Goal: Task Accomplishment & Management: Use online tool/utility

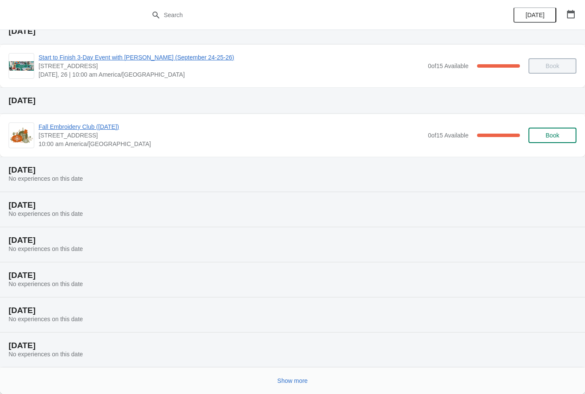
scroll to position [35, 0]
click at [298, 381] on span "Show more" at bounding box center [293, 380] width 30 height 7
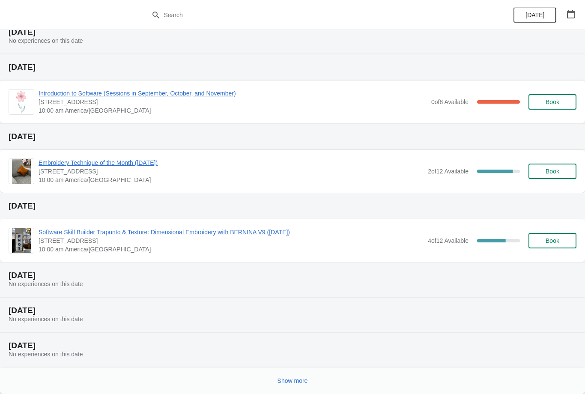
scroll to position [419, 0]
click at [287, 376] on button "Show more" at bounding box center [292, 380] width 37 height 15
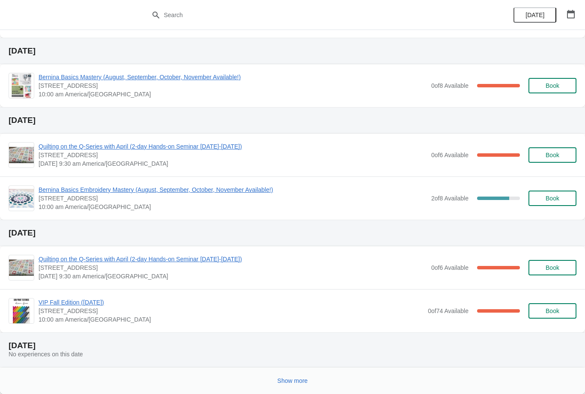
scroll to position [992, 0]
click at [558, 152] on span "Book" at bounding box center [553, 155] width 14 height 7
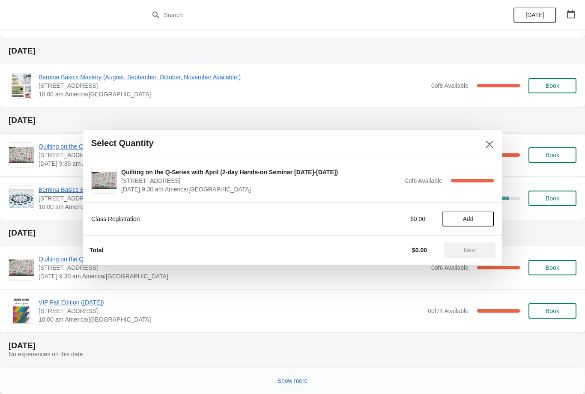
click at [474, 221] on span "Add" at bounding box center [468, 218] width 36 height 7
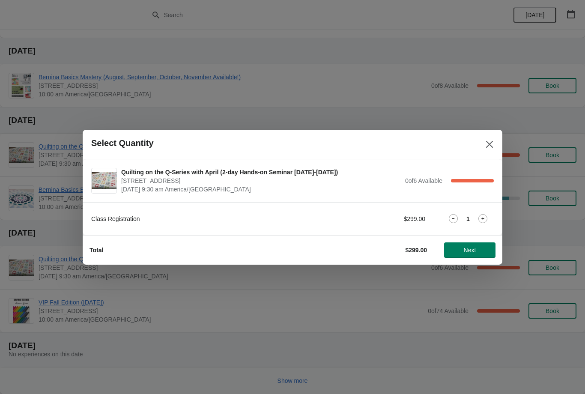
click at [490, 143] on icon "Close" at bounding box center [489, 144] width 9 height 9
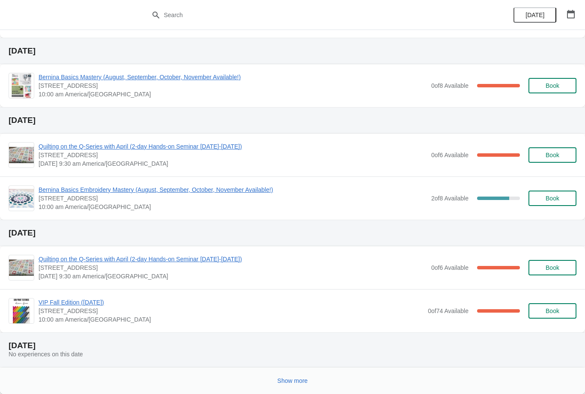
click at [294, 377] on span "Show more" at bounding box center [293, 380] width 30 height 7
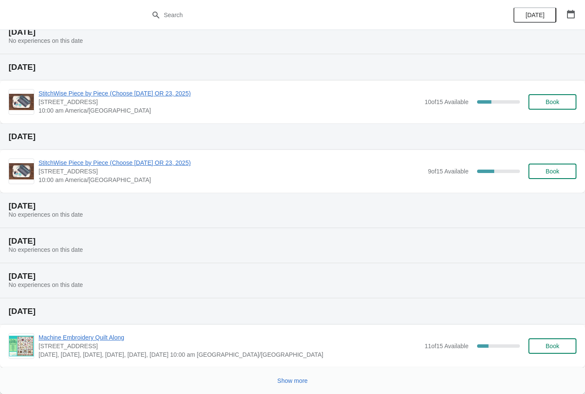
scroll to position [1376, 0]
click at [294, 381] on span "Show more" at bounding box center [293, 380] width 30 height 7
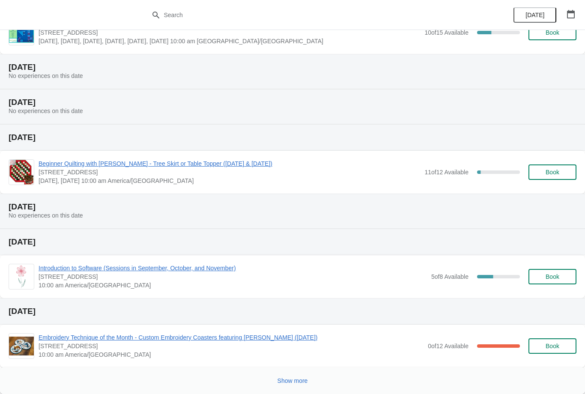
scroll to position [1794, 0]
click at [298, 380] on span "Show more" at bounding box center [293, 380] width 30 height 7
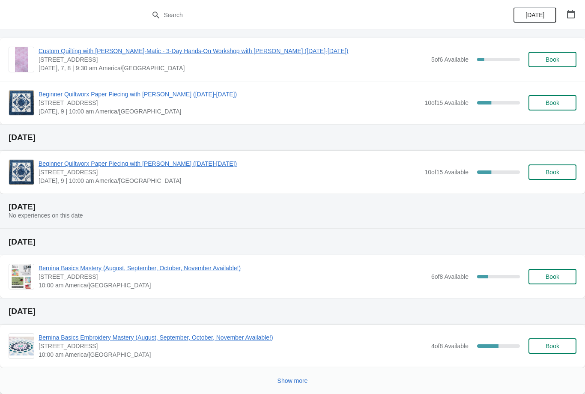
scroll to position [2358, 0]
click at [298, 377] on button "Show more" at bounding box center [292, 380] width 37 height 15
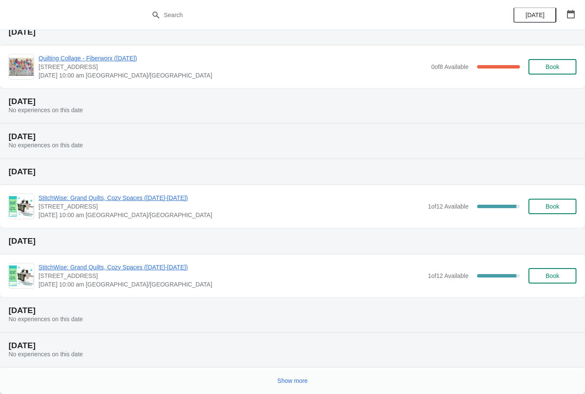
scroll to position [2776, 0]
click at [291, 378] on span "Show more" at bounding box center [293, 380] width 30 height 7
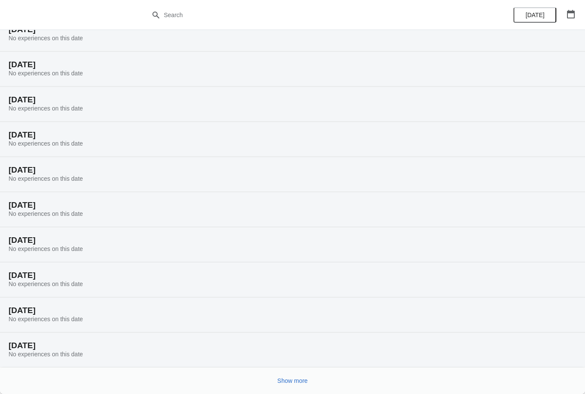
scroll to position [3057, 0]
click at [297, 380] on span "Show more" at bounding box center [293, 380] width 30 height 7
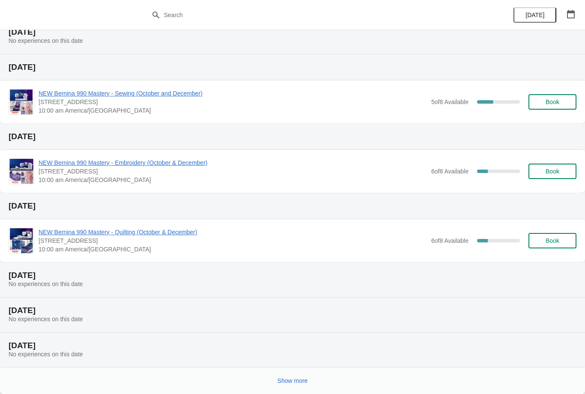
scroll to position [3441, 0]
click at [294, 378] on span "Show more" at bounding box center [293, 380] width 30 height 7
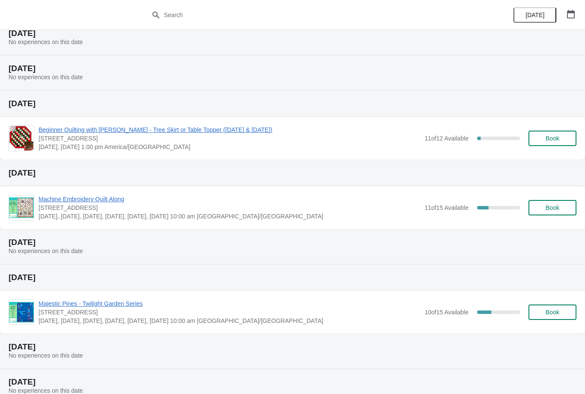
scroll to position [3707, 0]
